Goal: Entertainment & Leisure: Consume media (video, audio)

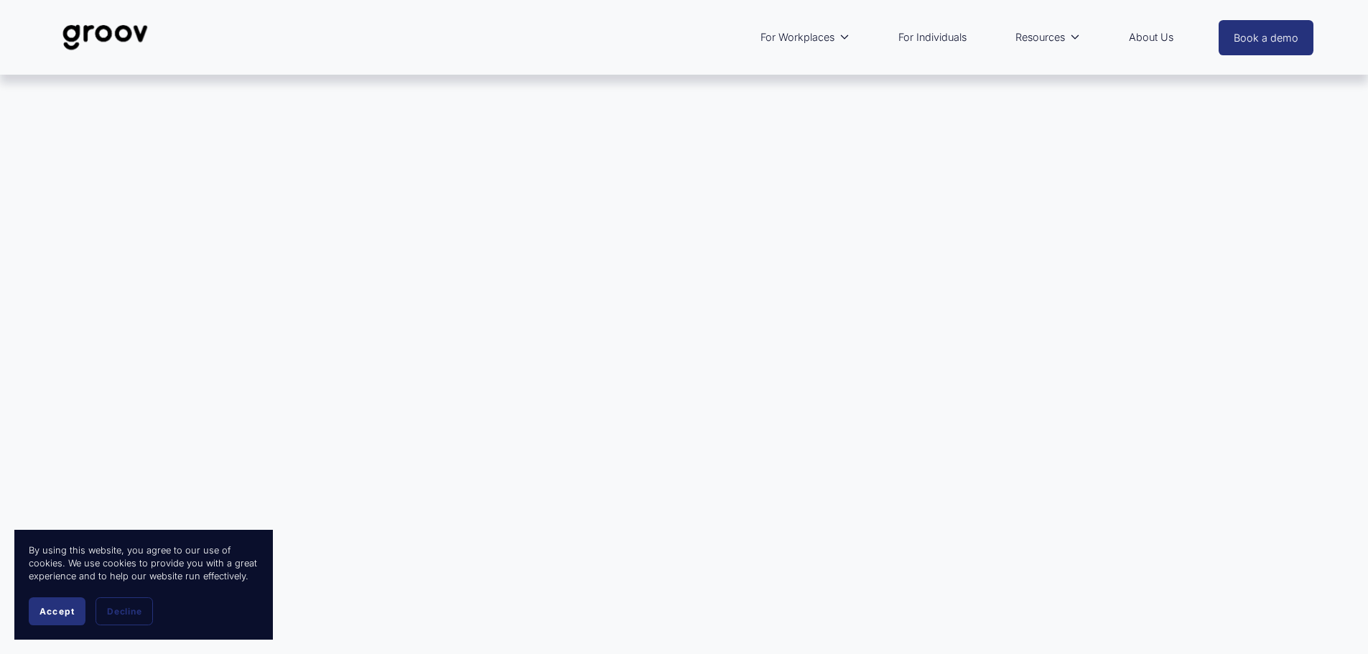
click at [42, 613] on span "Accept" at bounding box center [56, 611] width 35 height 11
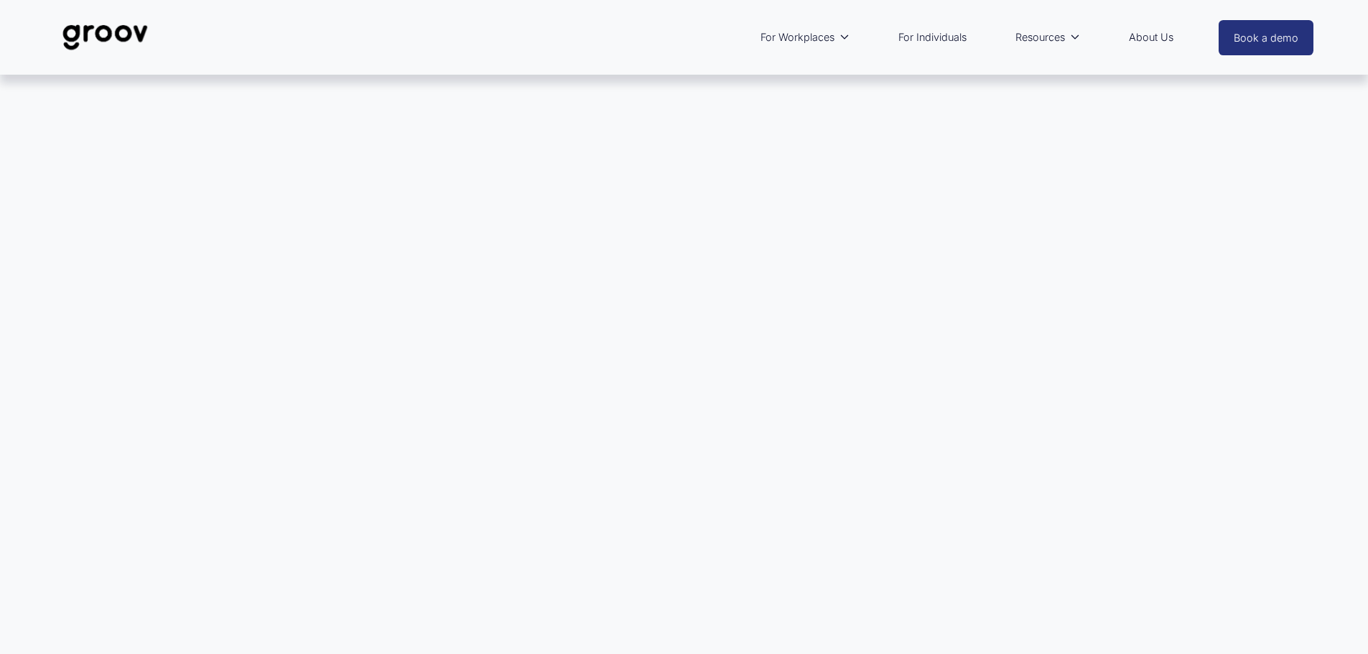
click at [957, 39] on link "For Individuals" at bounding box center [932, 37] width 83 height 33
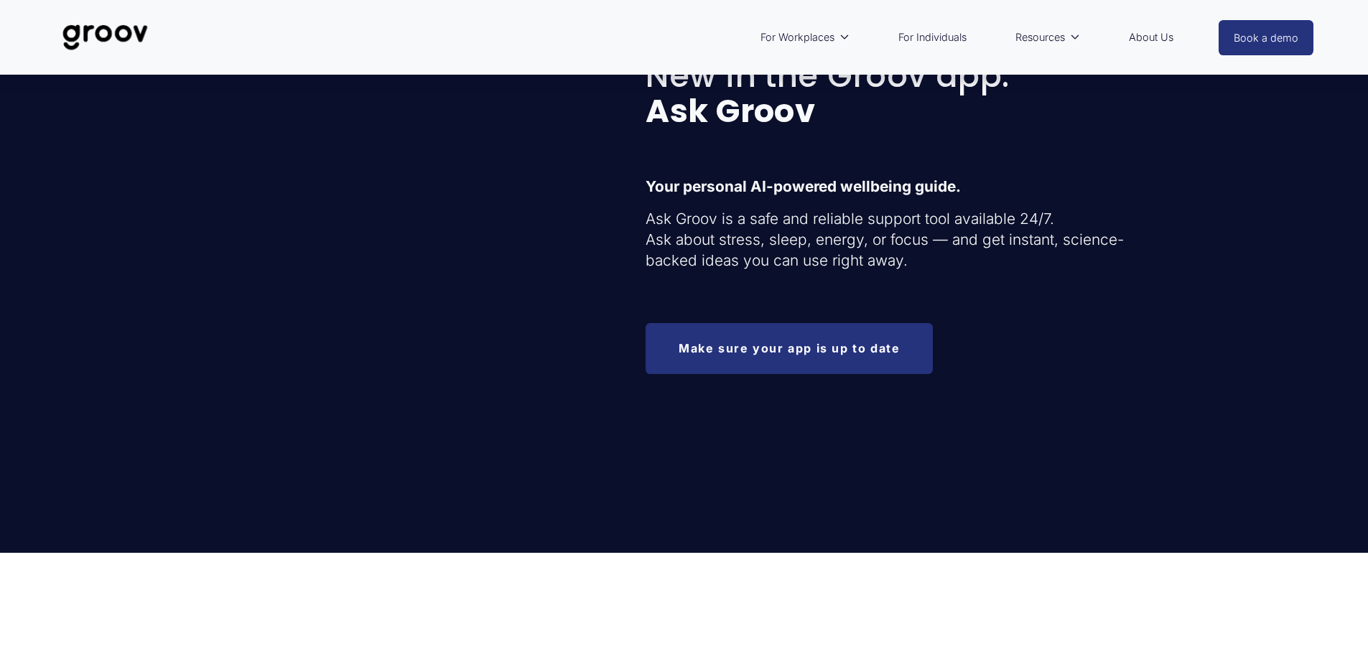
scroll to position [1636, 0]
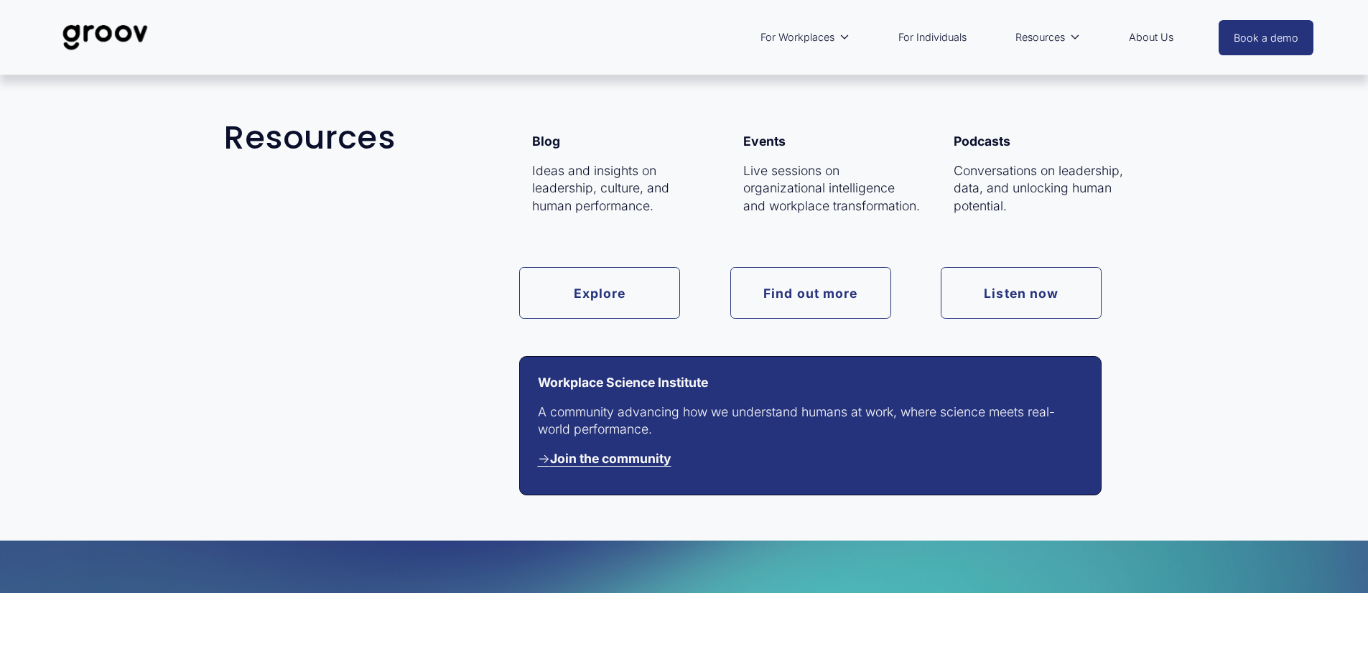
click at [997, 299] on link "Listen now" at bounding box center [1021, 292] width 161 height 51
